Goal: Manage account settings

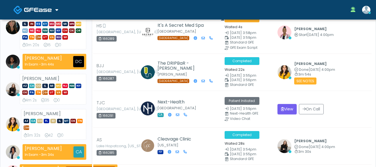
scroll to position [223, 0]
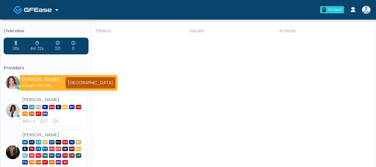
click at [367, 12] on img at bounding box center [366, 10] width 8 height 8
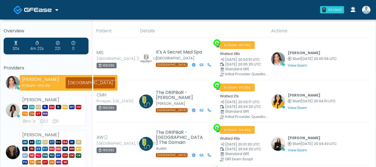
click at [368, 13] on img at bounding box center [366, 10] width 8 height 8
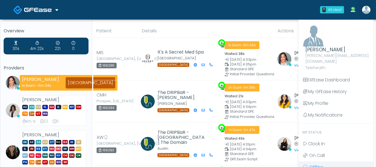
click at [321, 164] on span "Offline" at bounding box center [316, 167] width 14 height 6
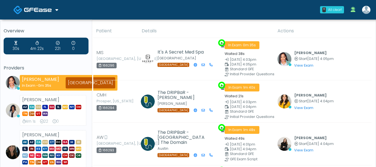
click at [367, 11] on img at bounding box center [366, 10] width 8 height 8
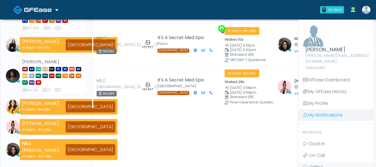
scroll to position [195, 0]
